Goal: Information Seeking & Learning: Ask a question

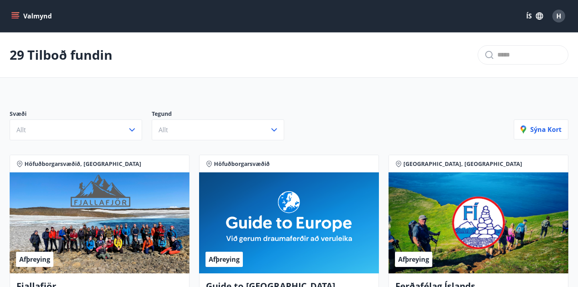
click at [562, 17] on div "H" at bounding box center [558, 16] width 13 height 13
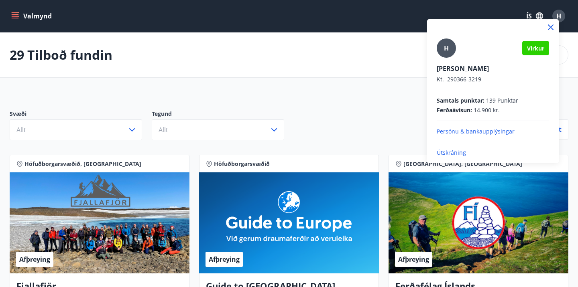
drag, startPoint x: 551, startPoint y: 27, endPoint x: 252, endPoint y: 97, distance: 307.3
click at [253, 98] on div "[PERSON_NAME] Kt. 290366-3219 Samtals punktar : 139 Punktar Ferðaávísun : 14.90…" at bounding box center [289, 143] width 578 height 287
click at [278, 71] on div at bounding box center [289, 143] width 578 height 287
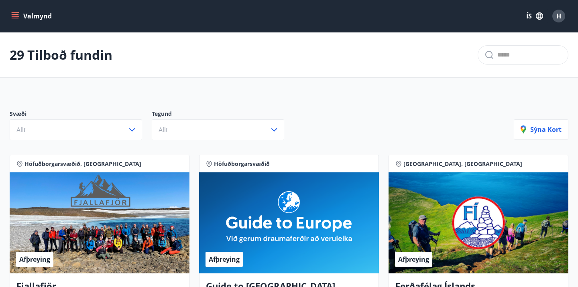
click at [16, 12] on icon "menu" at bounding box center [16, 12] width 9 height 1
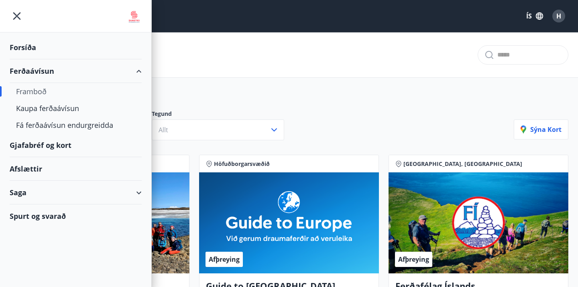
click at [53, 215] on div "Spurt og svarað" at bounding box center [76, 216] width 132 height 23
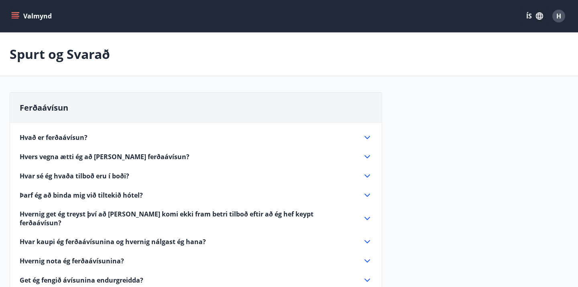
click at [558, 16] on span "H" at bounding box center [558, 16] width 5 height 9
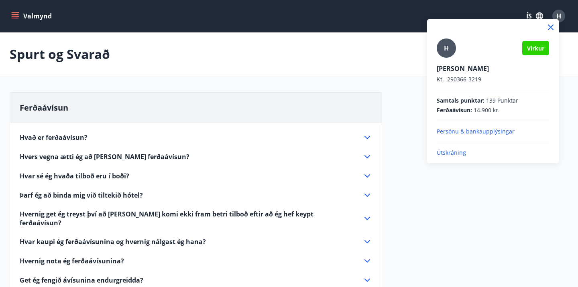
click at [452, 156] on p "Útskráning" at bounding box center [492, 153] width 112 height 8
click at [451, 153] on p "Útskráning" at bounding box center [492, 153] width 112 height 8
click at [549, 26] on icon at bounding box center [551, 27] width 6 height 6
